Goal: Task Accomplishment & Management: Use online tool/utility

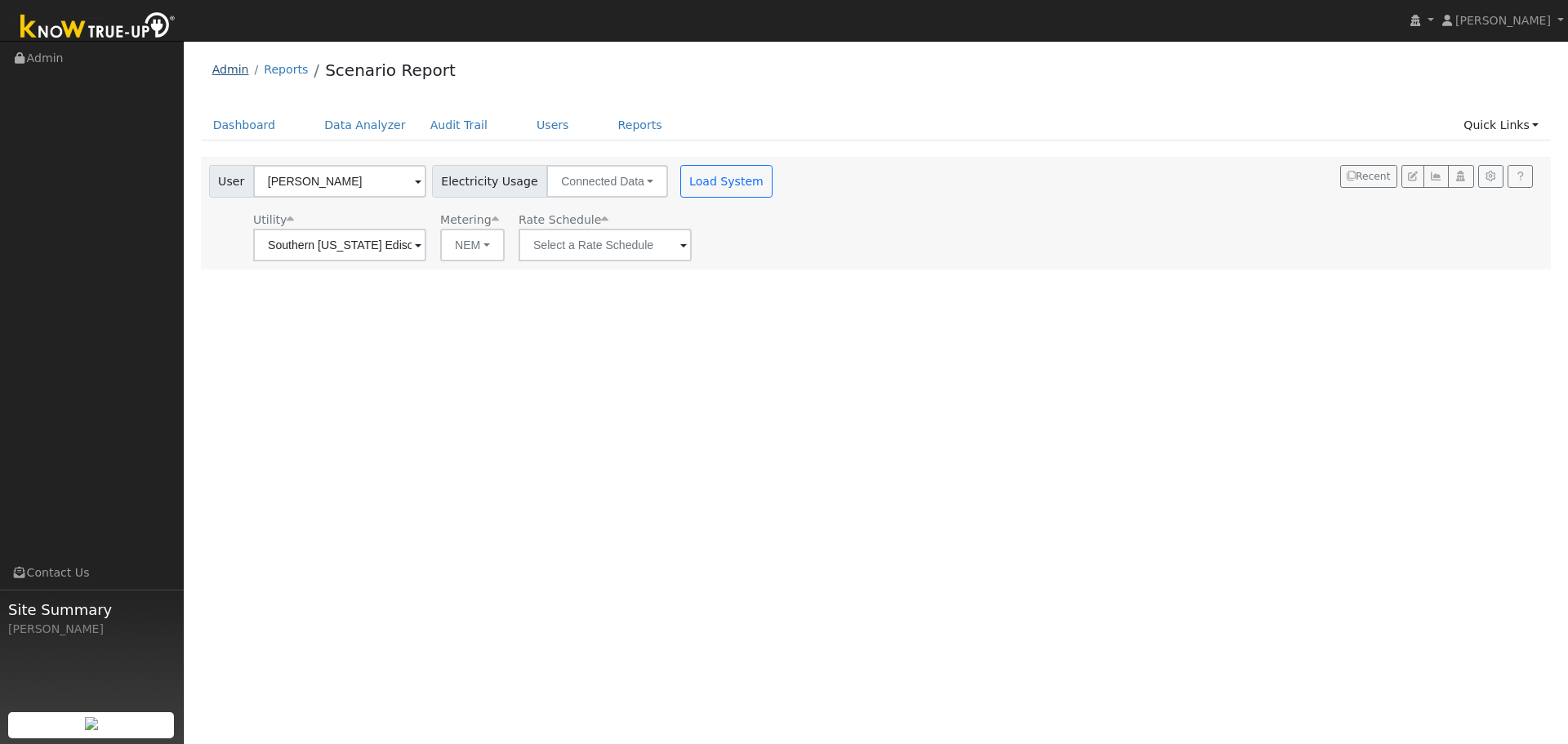
click at [234, 72] on link "Admin" at bounding box center [230, 69] width 37 height 13
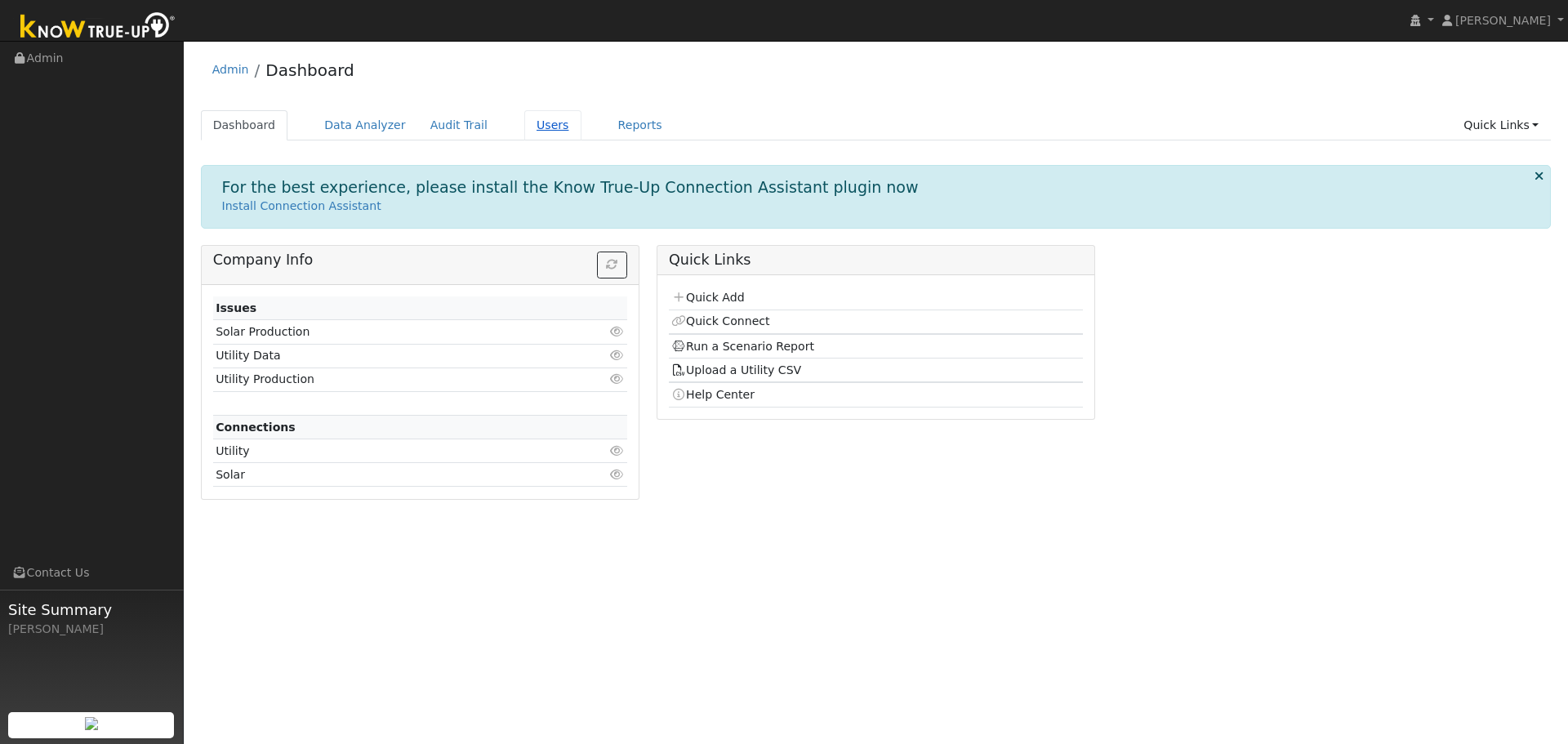
click at [524, 132] on link "Users" at bounding box center [552, 126] width 57 height 31
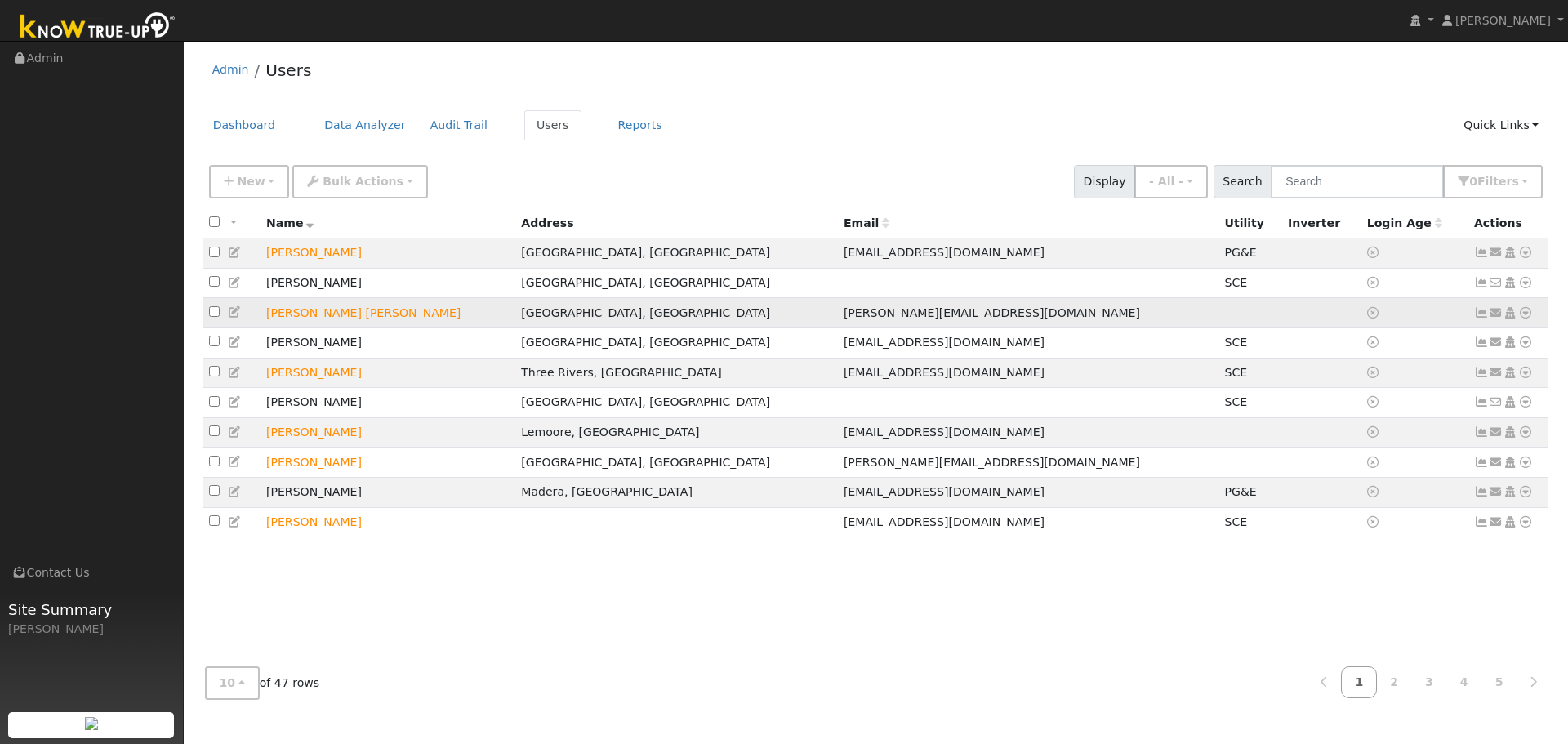
click at [281, 320] on td "[PERSON_NAME] [PERSON_NAME]" at bounding box center [388, 313] width 255 height 31
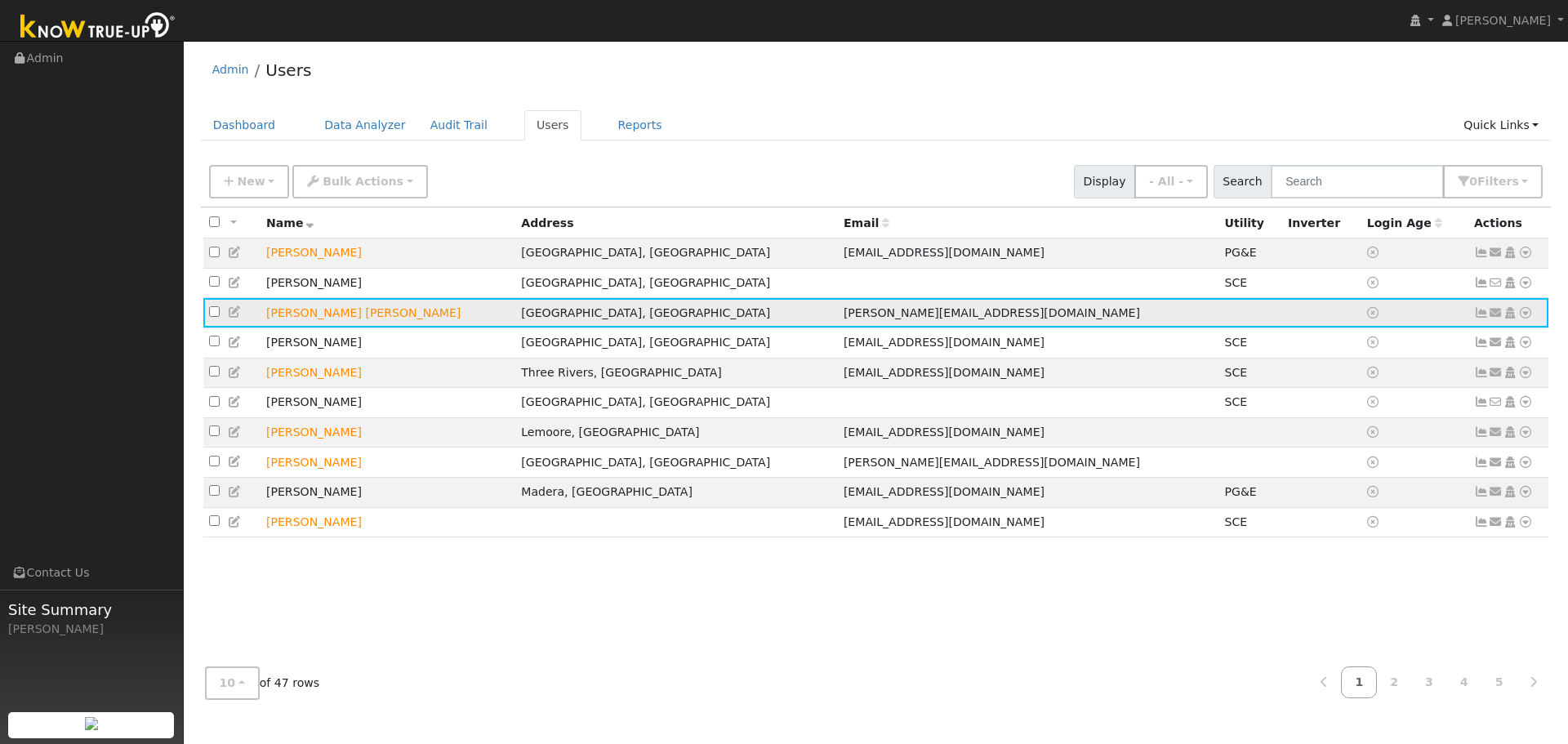
click at [281, 320] on td "Russ Bassett" at bounding box center [388, 313] width 255 height 31
click at [1526, 318] on icon at bounding box center [1526, 313] width 14 height 11
click at [1345, 401] on link "Import From CSV" at bounding box center [1352, 401] width 120 height 23
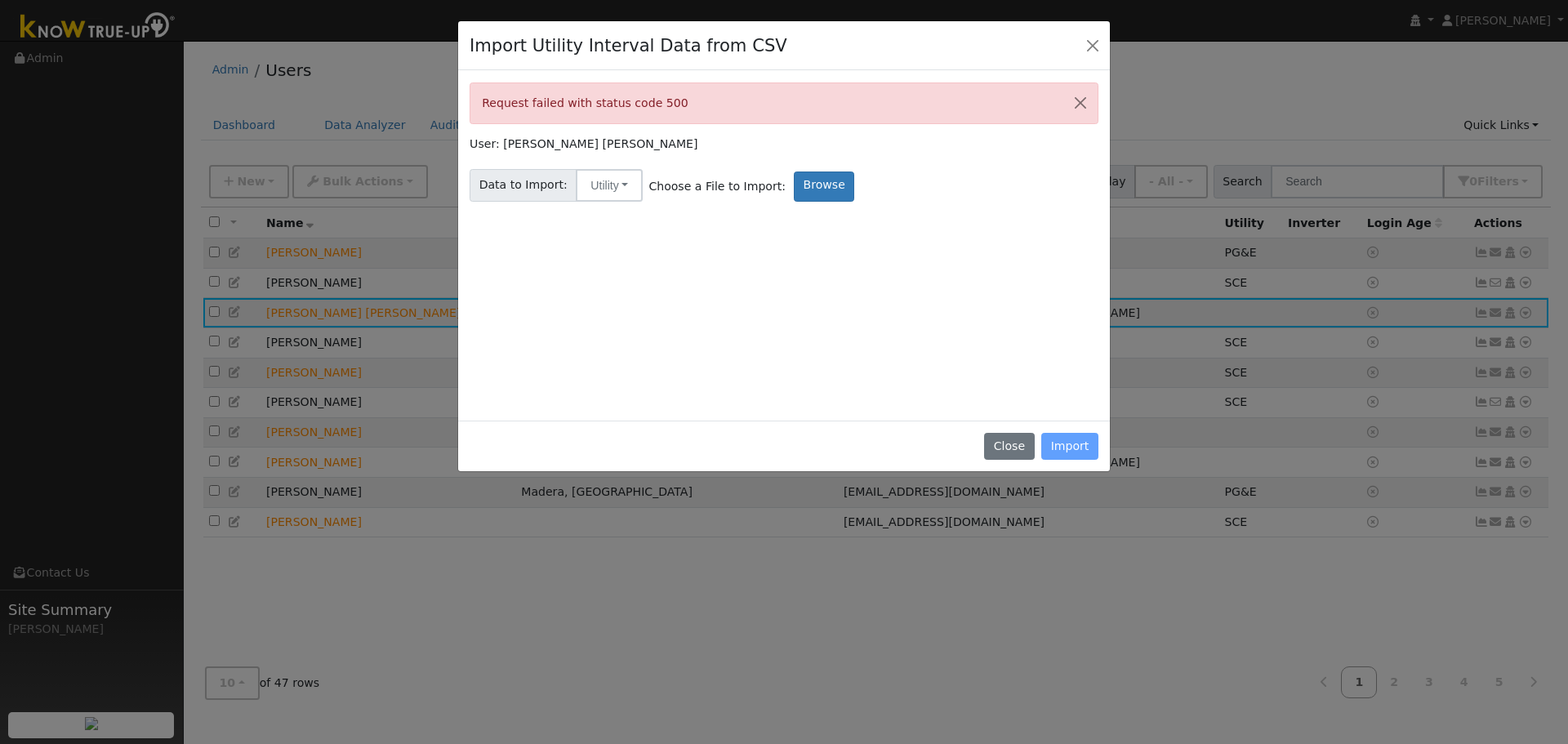
drag, startPoint x: 671, startPoint y: 104, endPoint x: 485, endPoint y: 104, distance: 186.0
click at [485, 104] on div "Request failed with status code 500" at bounding box center [784, 103] width 629 height 42
copy div "Request failed with status code 500"
click at [1014, 444] on button "Close" at bounding box center [1009, 447] width 50 height 28
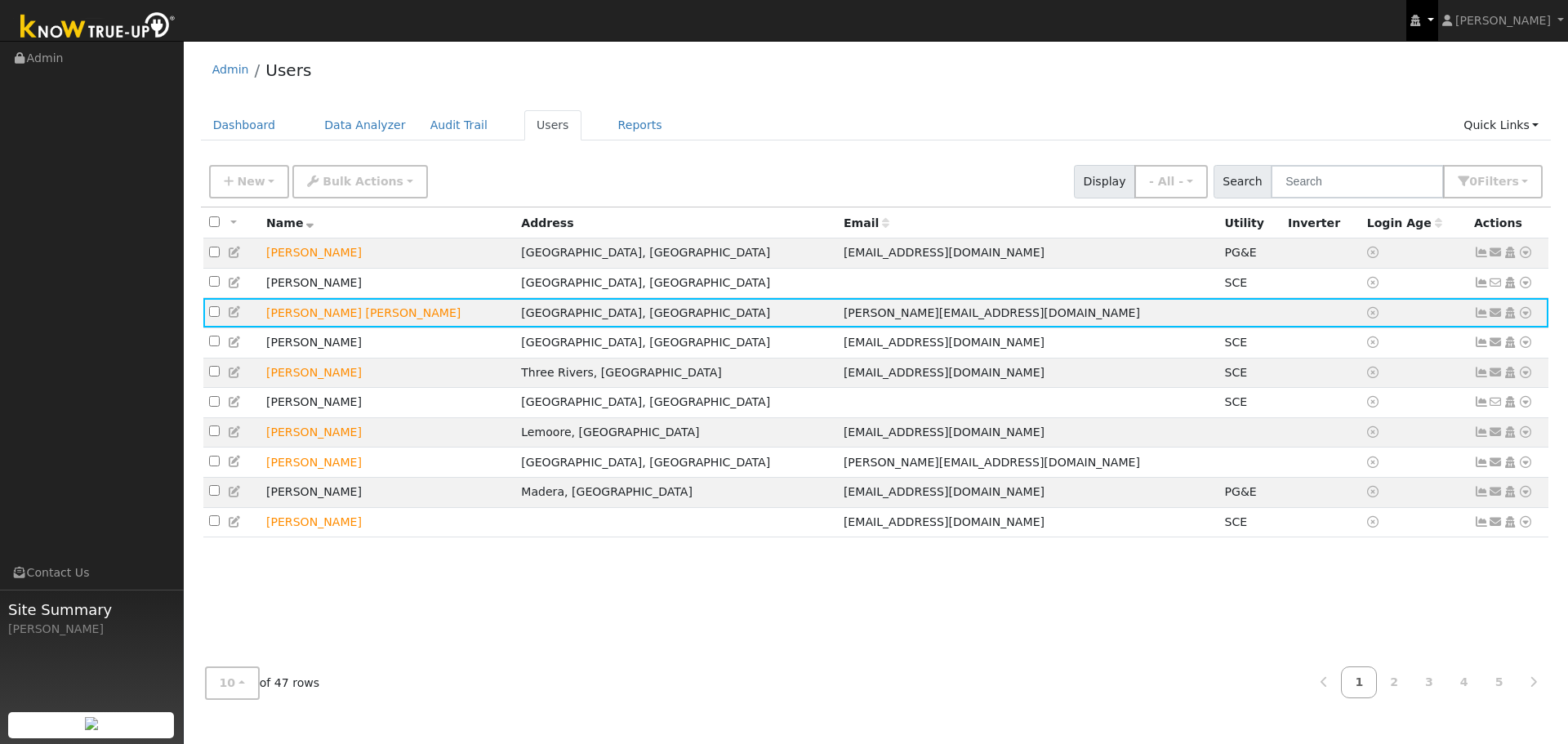
click at [1438, 25] on link at bounding box center [1422, 20] width 31 height 41
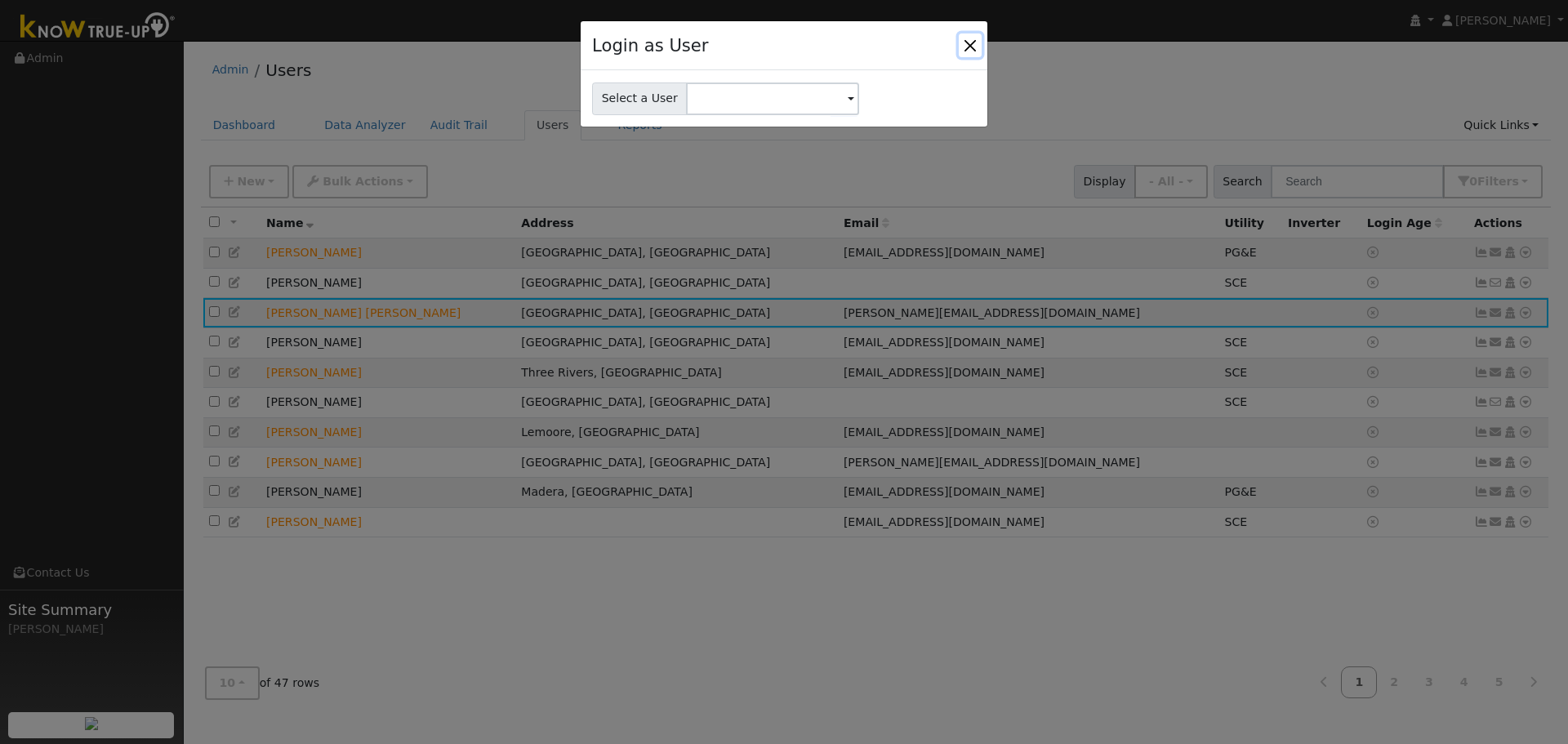
click at [969, 47] on button "Close" at bounding box center [970, 44] width 23 height 23
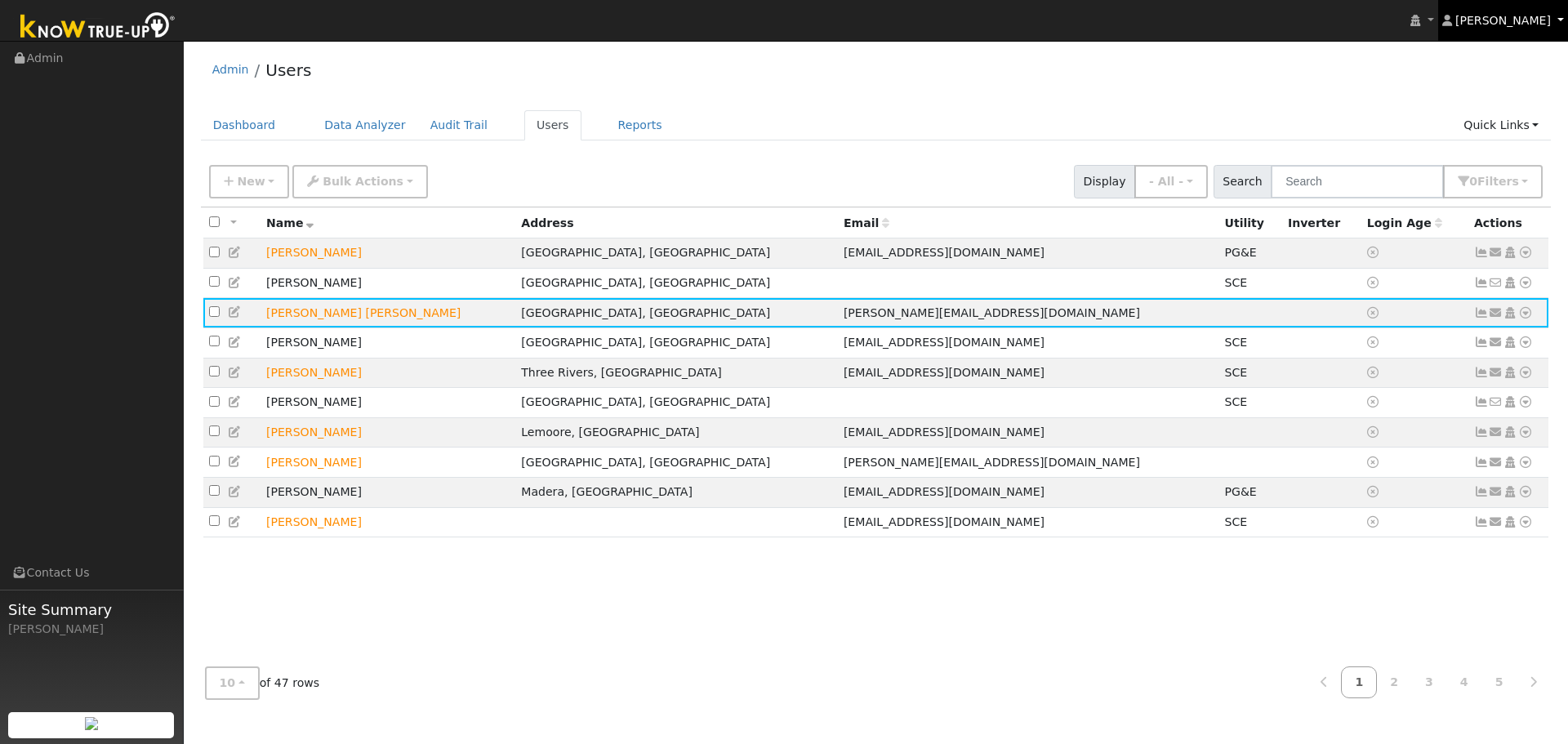
click at [1545, 20] on span "[PERSON_NAME]" at bounding box center [1503, 20] width 96 height 13
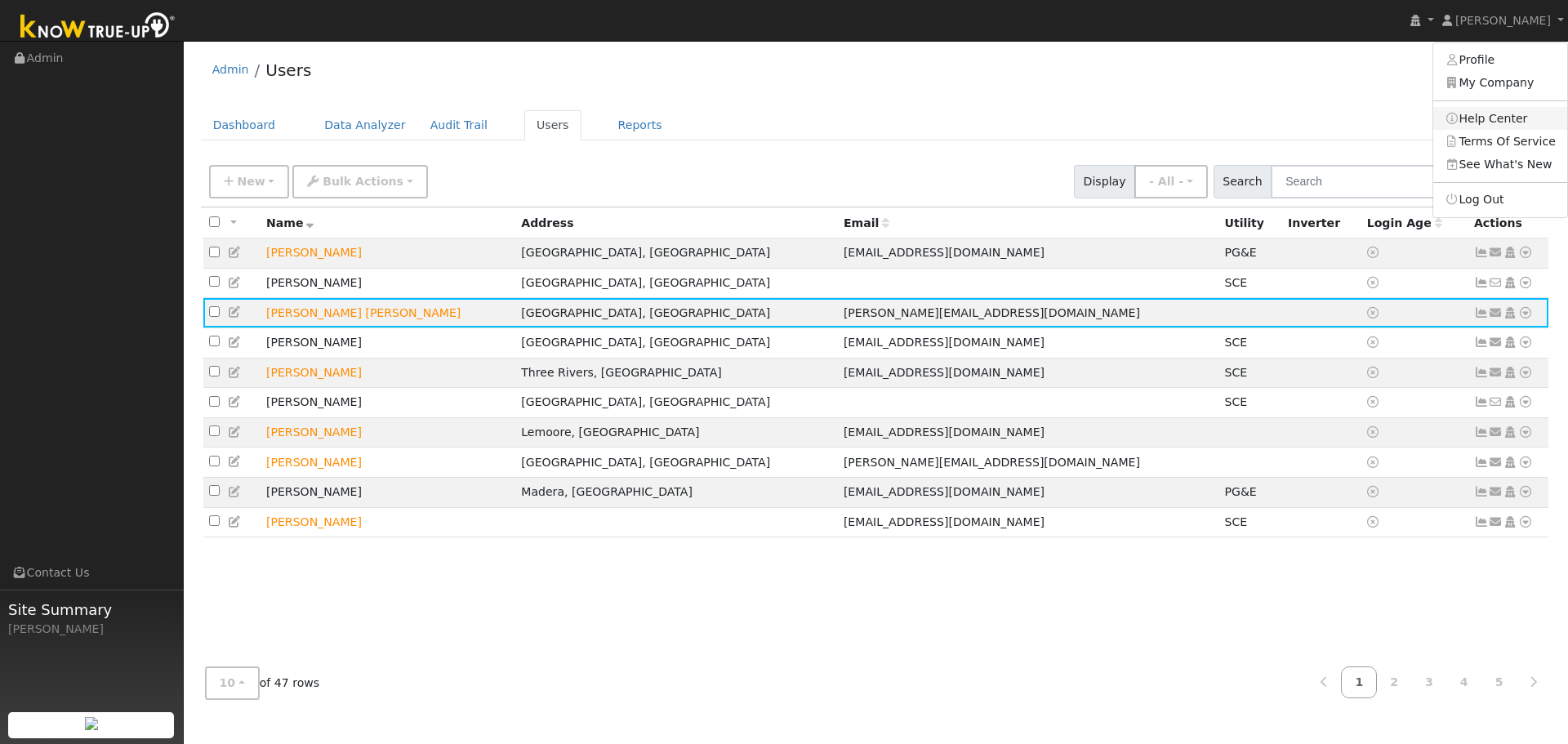
click at [1520, 120] on link "Help Center" at bounding box center [1501, 118] width 134 height 23
click at [303, 313] on td "Russ Bassett" at bounding box center [388, 313] width 255 height 31
click at [1520, 318] on icon at bounding box center [1526, 313] width 14 height 11
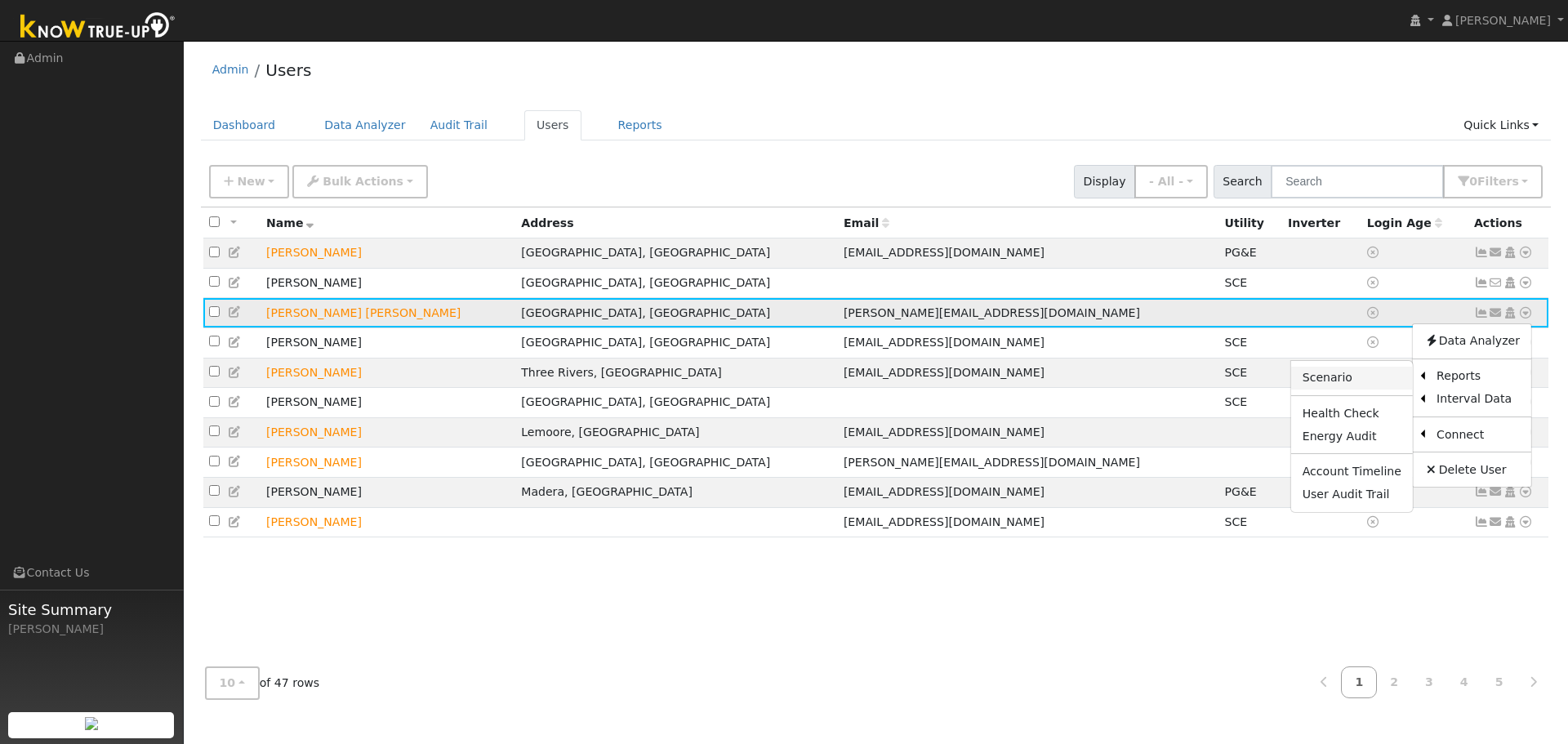
click at [1312, 379] on link "Scenario" at bounding box center [1351, 378] width 121 height 23
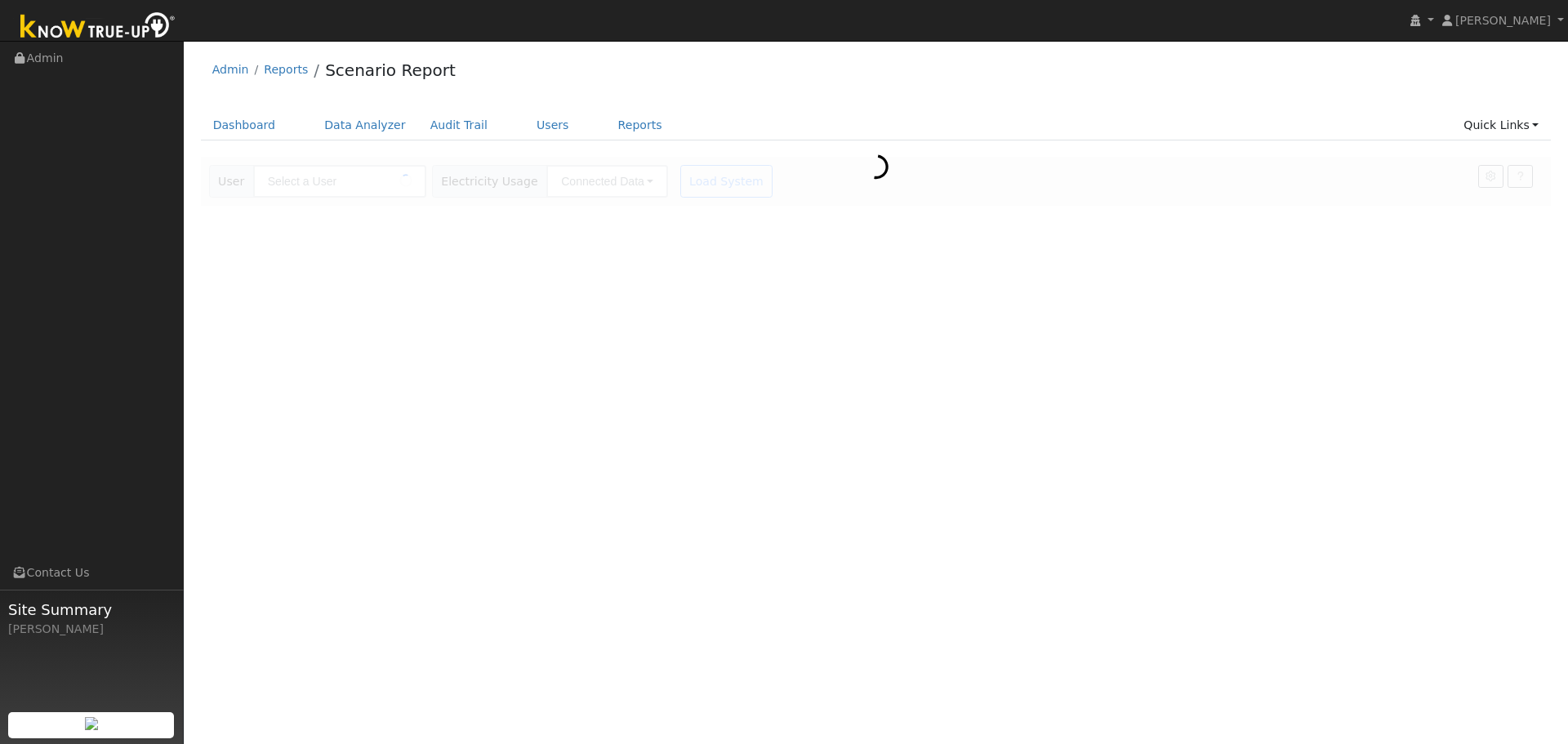
type input "[PERSON_NAME] [PERSON_NAME]"
type input "Southern [US_STATE] Edison"
type input "TOU-D-4-9PM"
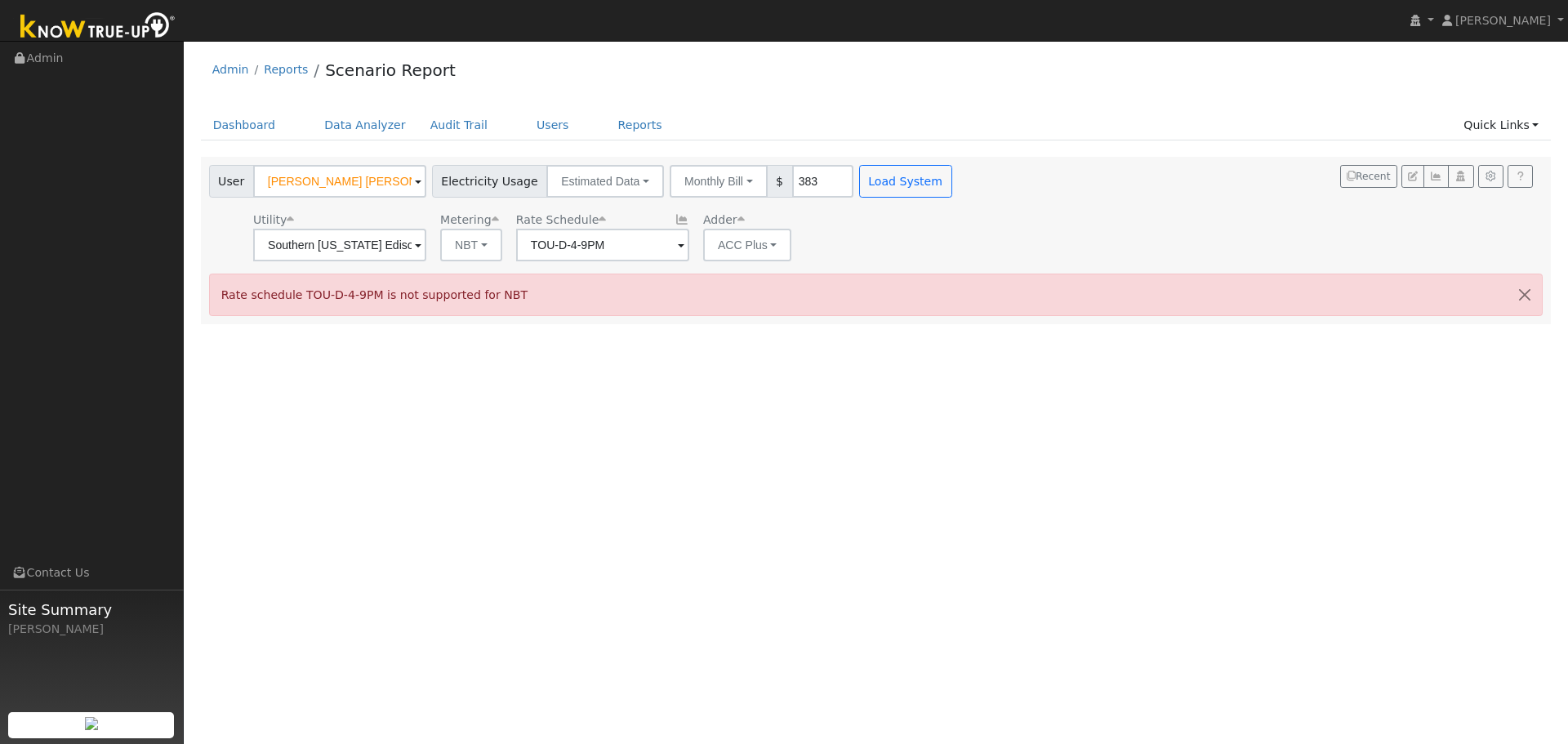
click at [685, 397] on div "User Profile First name Last name Email Email Notifications No Emails No Emails…" at bounding box center [876, 392] width 1385 height 703
